Goal: Task Accomplishment & Management: Use online tool/utility

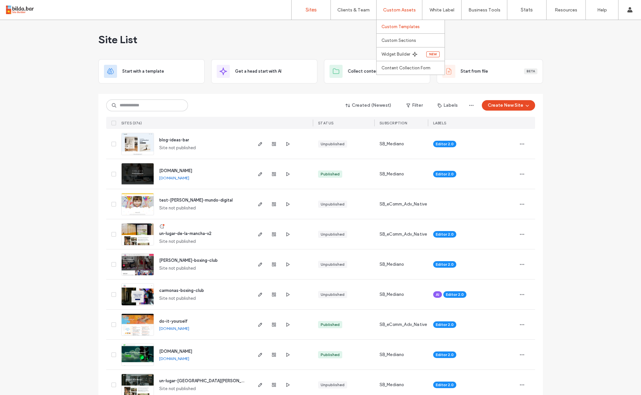
click at [396, 25] on label "Custom Templates" at bounding box center [401, 26] width 38 height 5
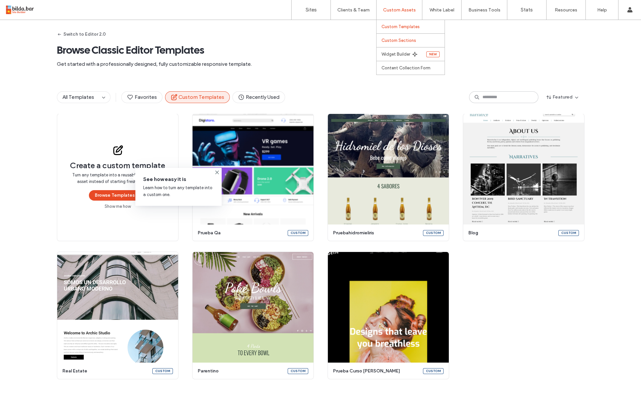
click at [397, 42] on label "Custom Sections" at bounding box center [399, 40] width 35 height 5
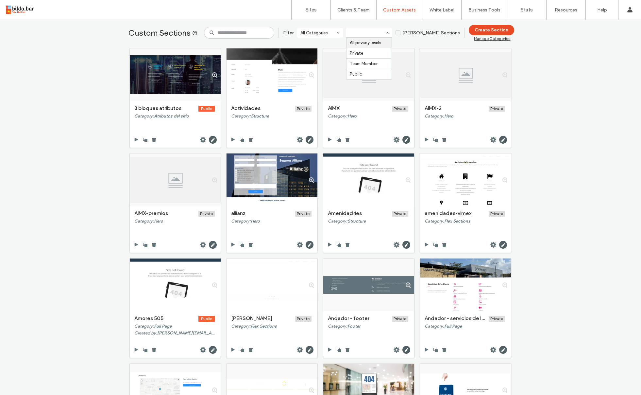
click at [392, 32] on div "All privacy levels Private Team Member Public" at bounding box center [369, 33] width 46 height 10
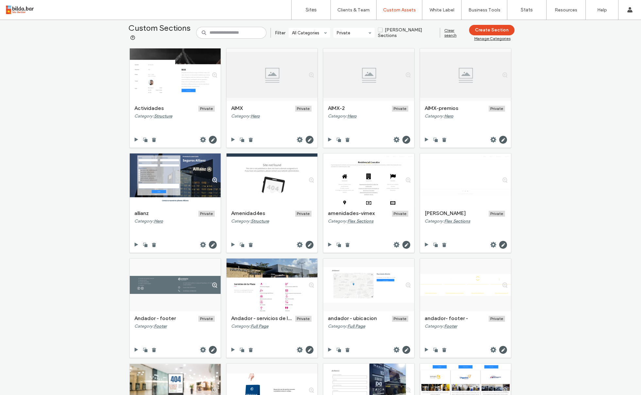
click at [368, 34] on input at bounding box center [352, 32] width 31 height 5
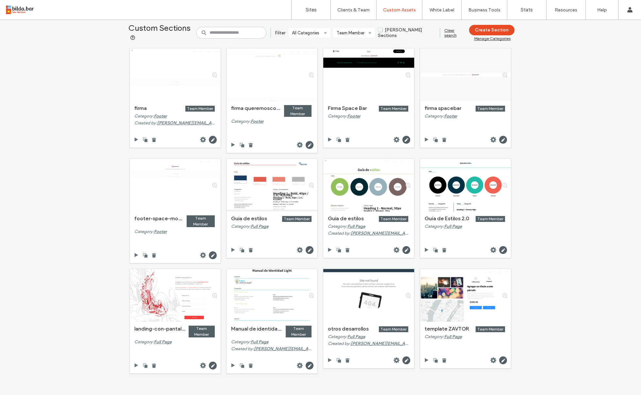
click at [368, 34] on input at bounding box center [352, 32] width 31 height 5
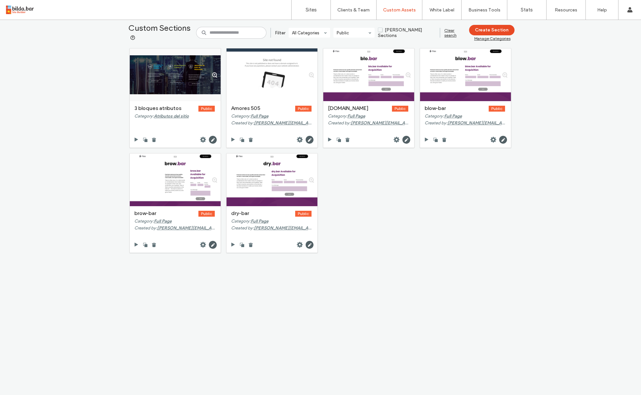
click at [355, 34] on input at bounding box center [352, 32] width 31 height 5
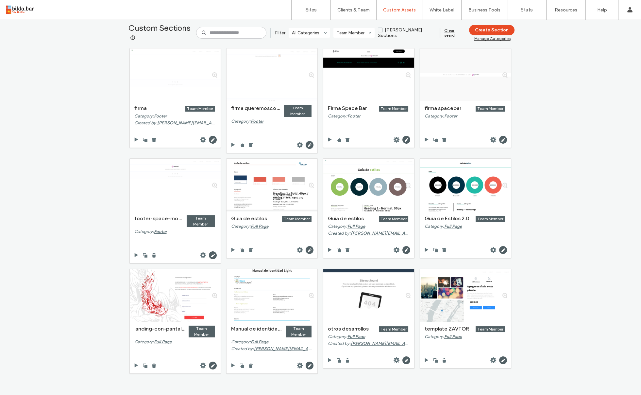
click at [368, 32] on input at bounding box center [352, 32] width 31 height 5
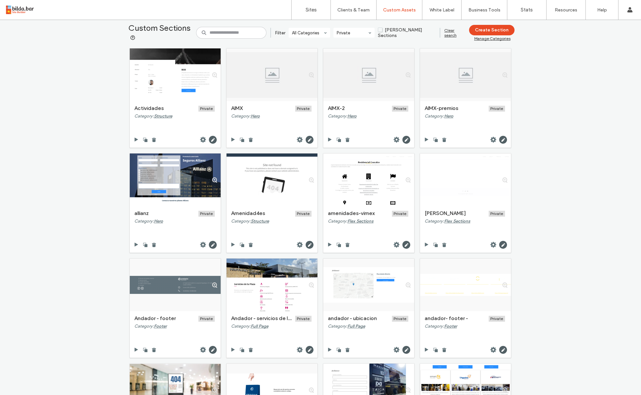
click at [361, 31] on input at bounding box center [352, 32] width 31 height 5
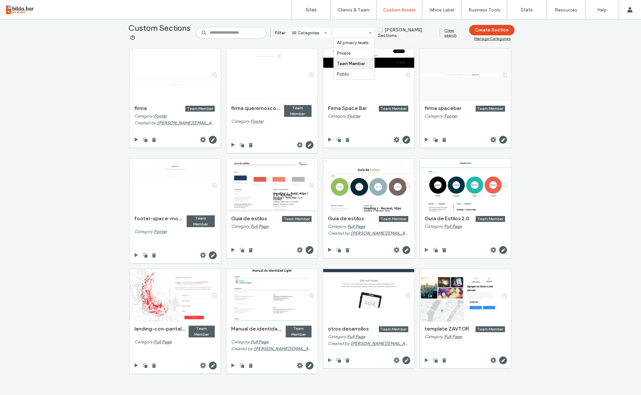
click at [359, 29] on div at bounding box center [354, 33] width 41 height 10
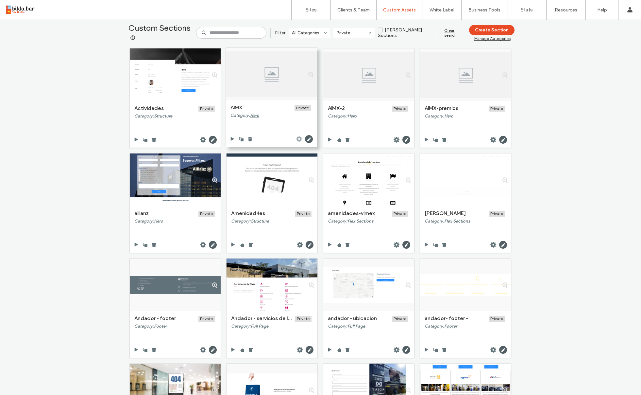
click at [296, 139] on icon at bounding box center [299, 139] width 7 height 7
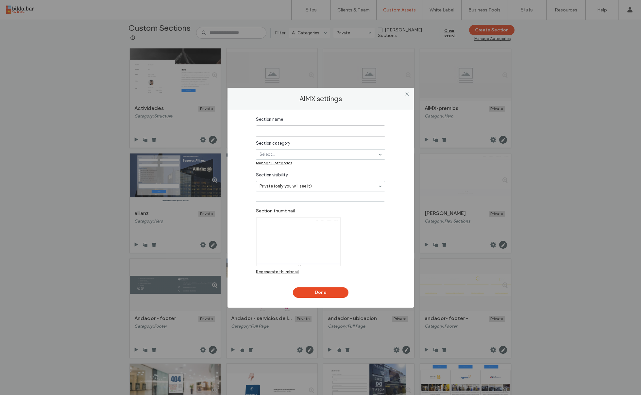
type input "****"
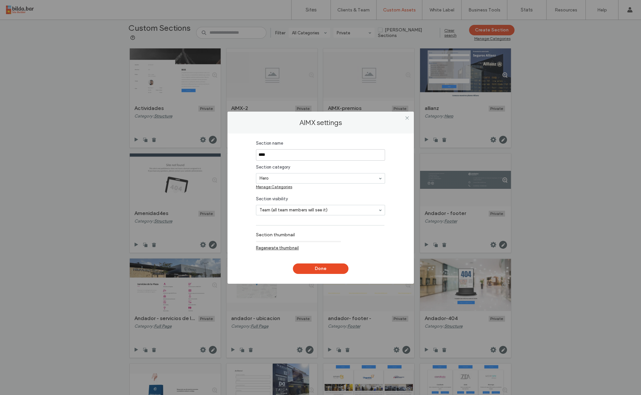
click at [275, 186] on div "Manage Categories" at bounding box center [320, 186] width 129 height 5
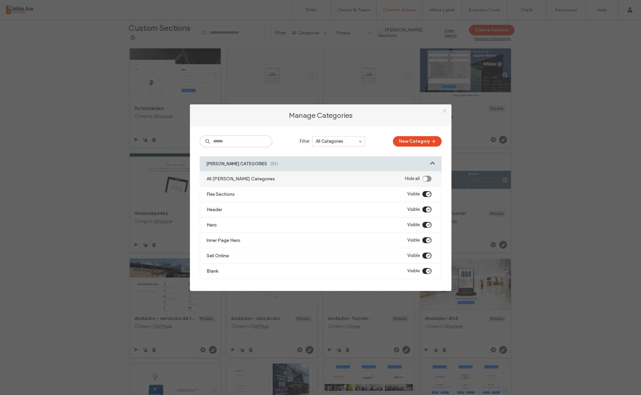
click at [444, 111] on use at bounding box center [444, 110] width 3 height 3
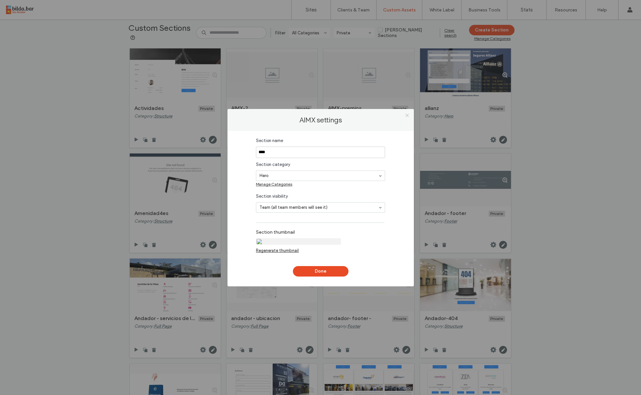
click at [408, 115] on icon at bounding box center [407, 115] width 5 height 5
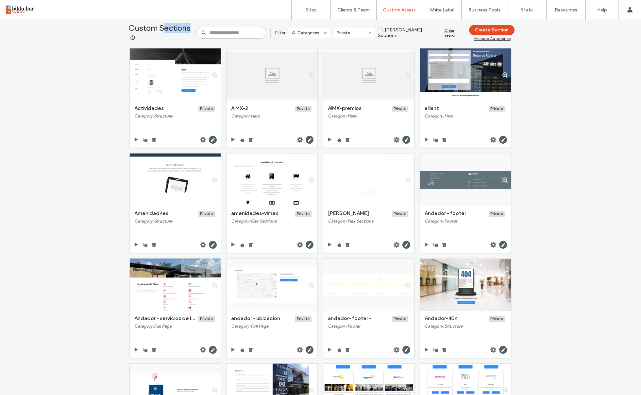
drag, startPoint x: 223, startPoint y: 40, endPoint x: 246, endPoint y: 40, distance: 22.9
click at [413, 53] on icon at bounding box center [414, 54] width 5 height 5
